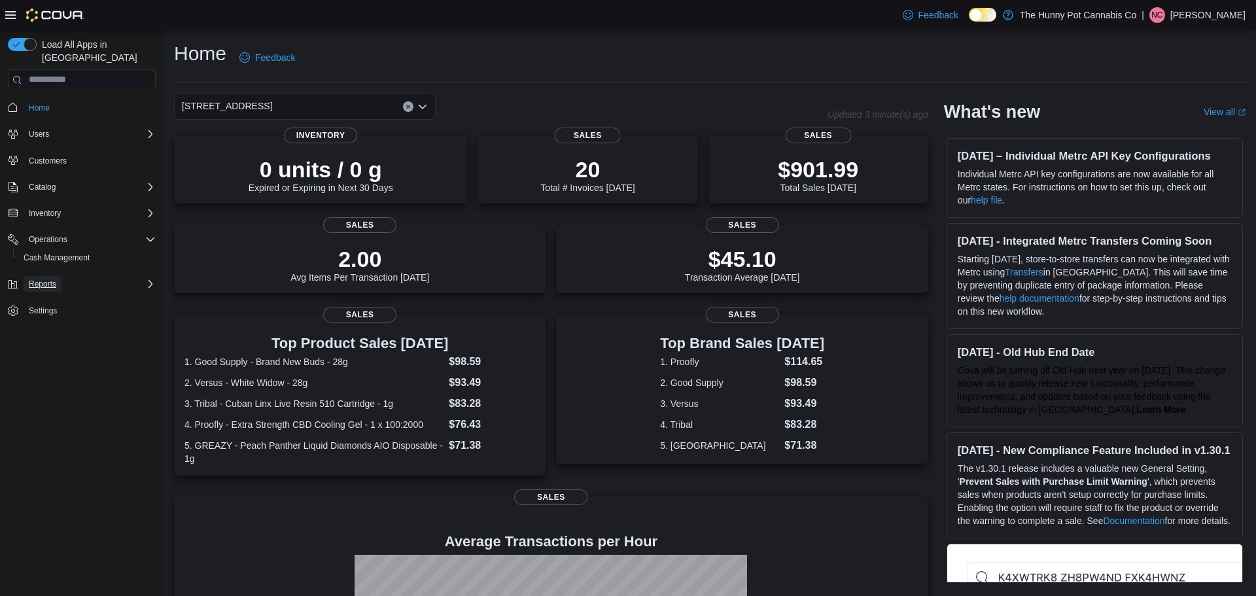
click at [59, 278] on button "Reports" at bounding box center [43, 284] width 38 height 16
click at [44, 315] on span "Reports" at bounding box center [37, 320] width 27 height 10
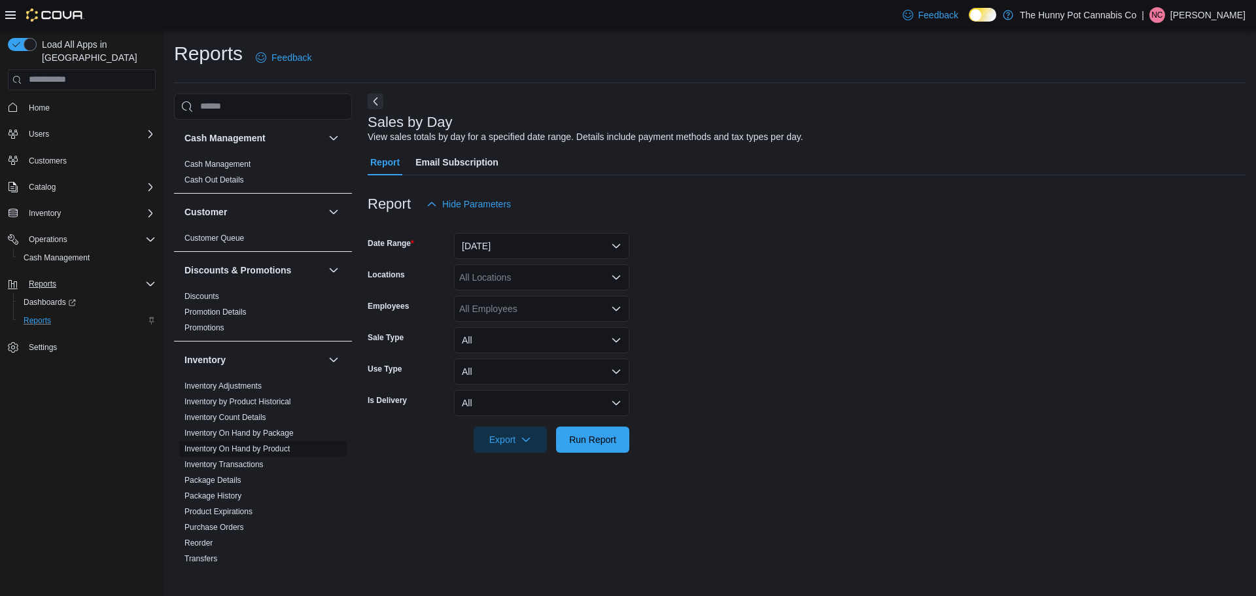
click at [254, 448] on link "Inventory On Hand by Product" at bounding box center [236, 448] width 105 height 9
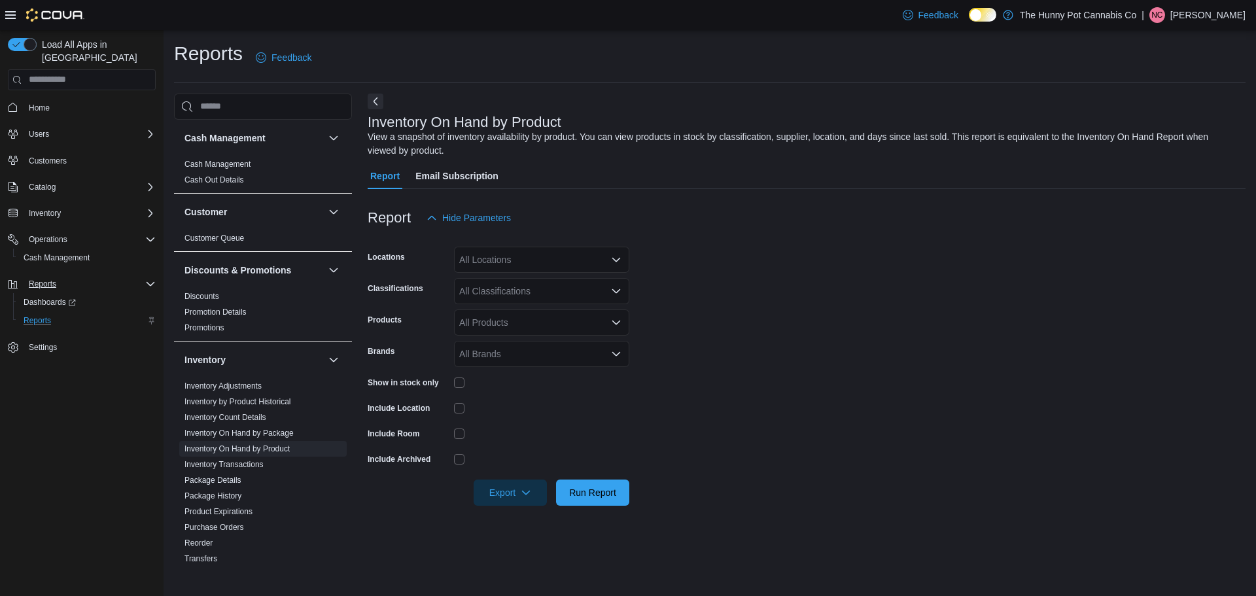
click at [537, 256] on div "All Locations" at bounding box center [541, 260] width 175 height 26
type input "***"
click at [525, 277] on span "[STREET_ADDRESS]" at bounding box center [527, 281] width 90 height 13
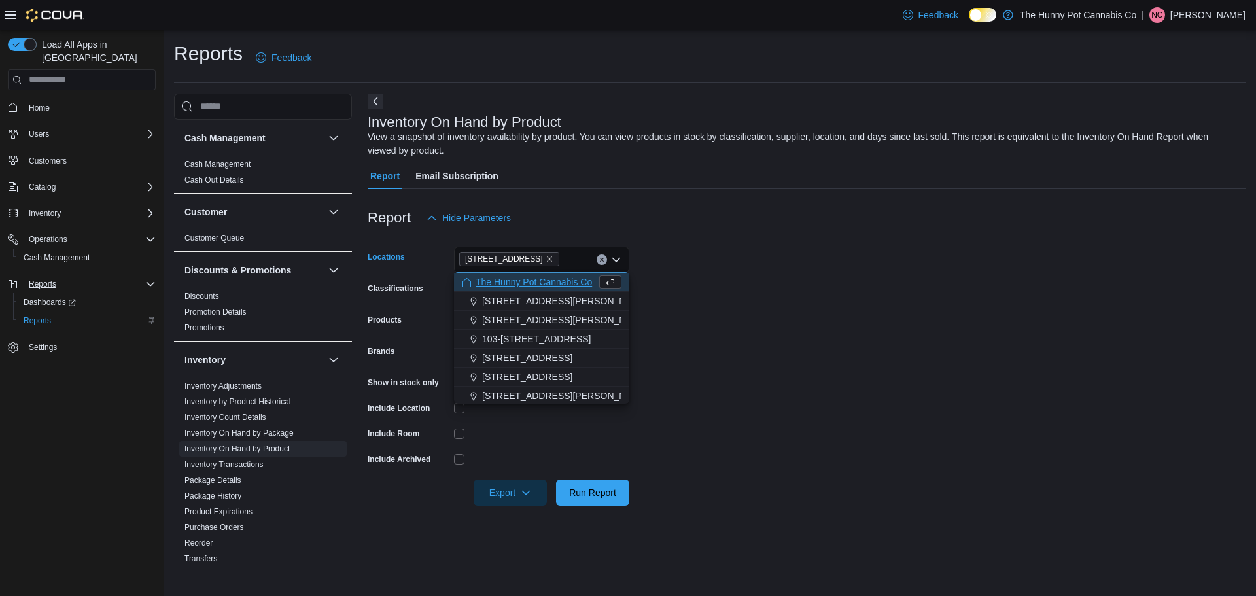
click at [611, 235] on div at bounding box center [807, 239] width 878 height 16
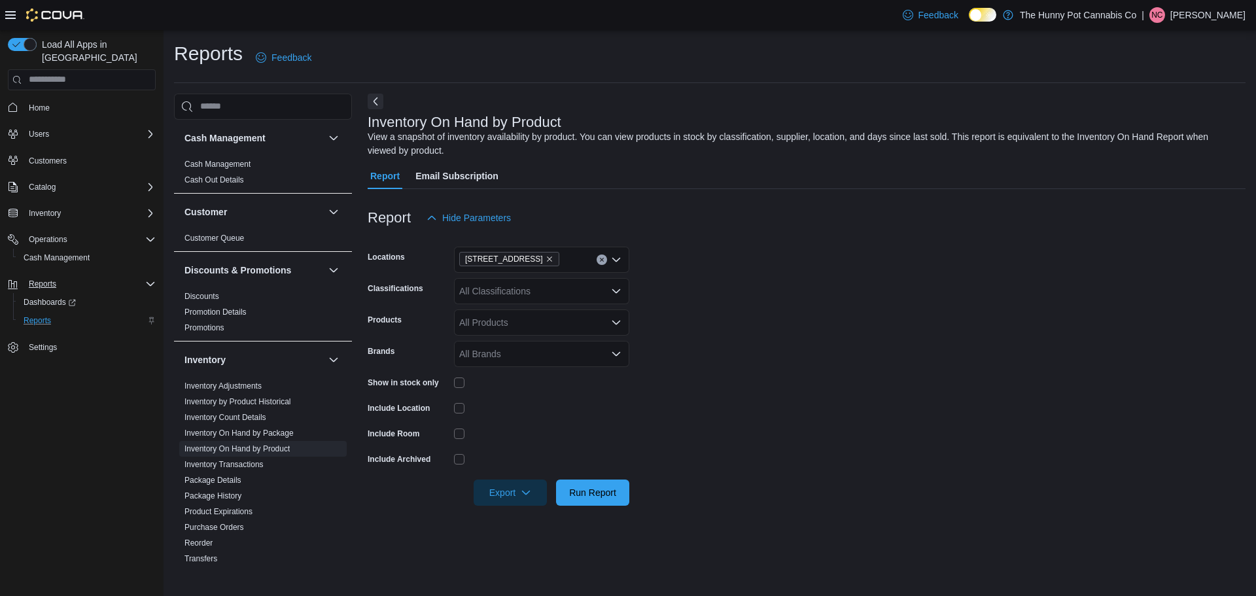
click at [590, 290] on div "All Classifications" at bounding box center [541, 291] width 175 height 26
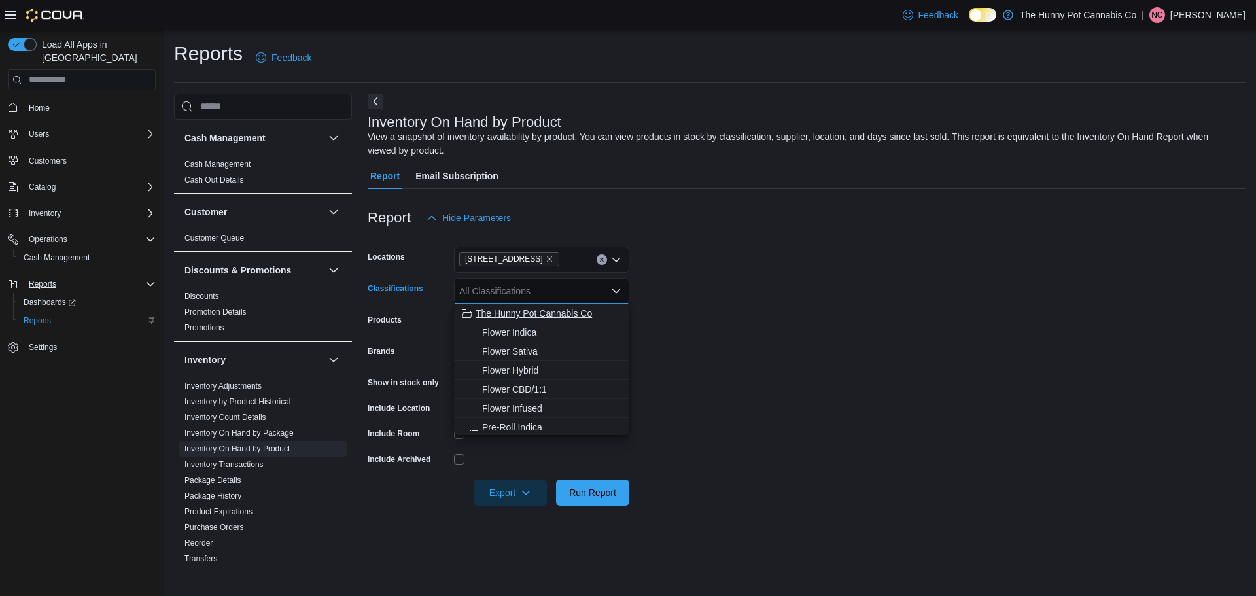
click at [558, 307] on span "The Hunny Pot Cannabis Co" at bounding box center [533, 313] width 116 height 13
click at [711, 305] on form "Locations [STREET_ADDRESS] Classifications The Hunny Pot Cannabis Co Combo box.…" at bounding box center [807, 368] width 878 height 275
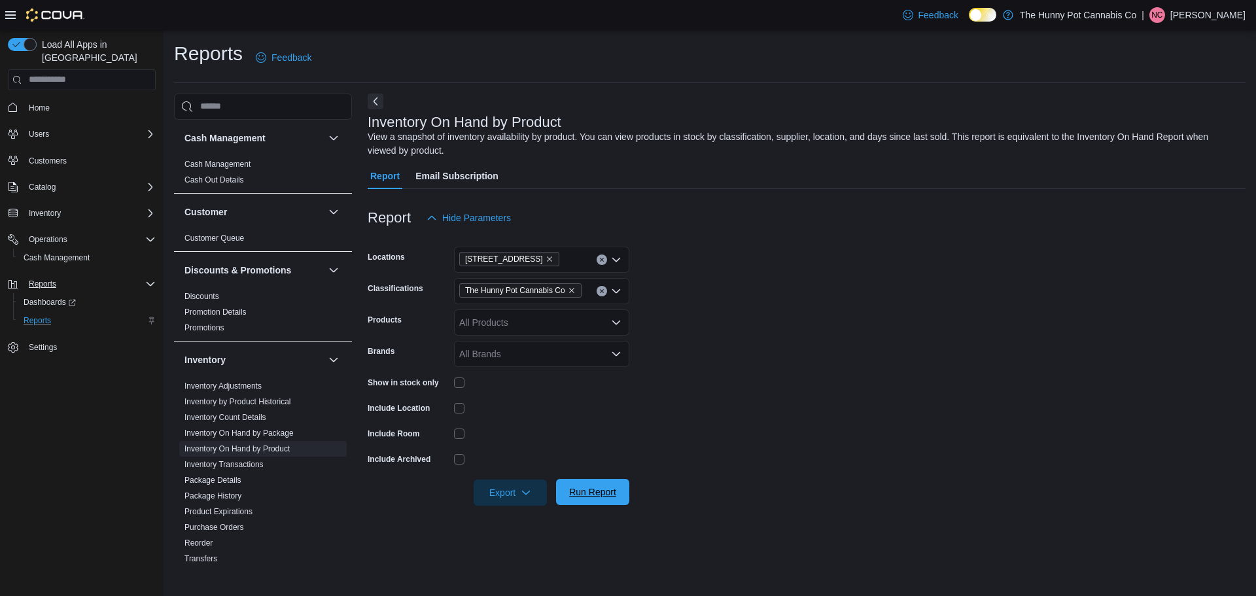
click at [594, 482] on span "Run Report" at bounding box center [593, 492] width 58 height 26
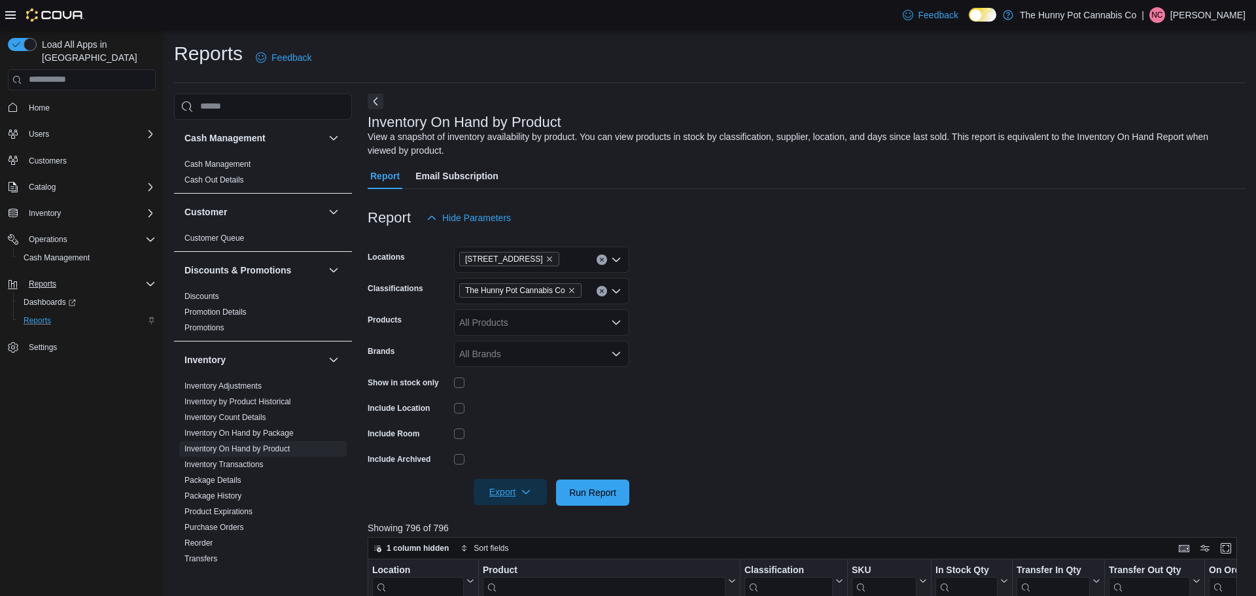
click at [504, 496] on span "Export" at bounding box center [510, 492] width 58 height 26
click at [530, 409] on span "Export to Excel" at bounding box center [512, 414] width 59 height 10
click at [530, 496] on icon "button" at bounding box center [526, 492] width 10 height 10
click at [520, 418] on span "Export to Excel" at bounding box center [512, 414] width 59 height 10
